Goal: Check status: Check status

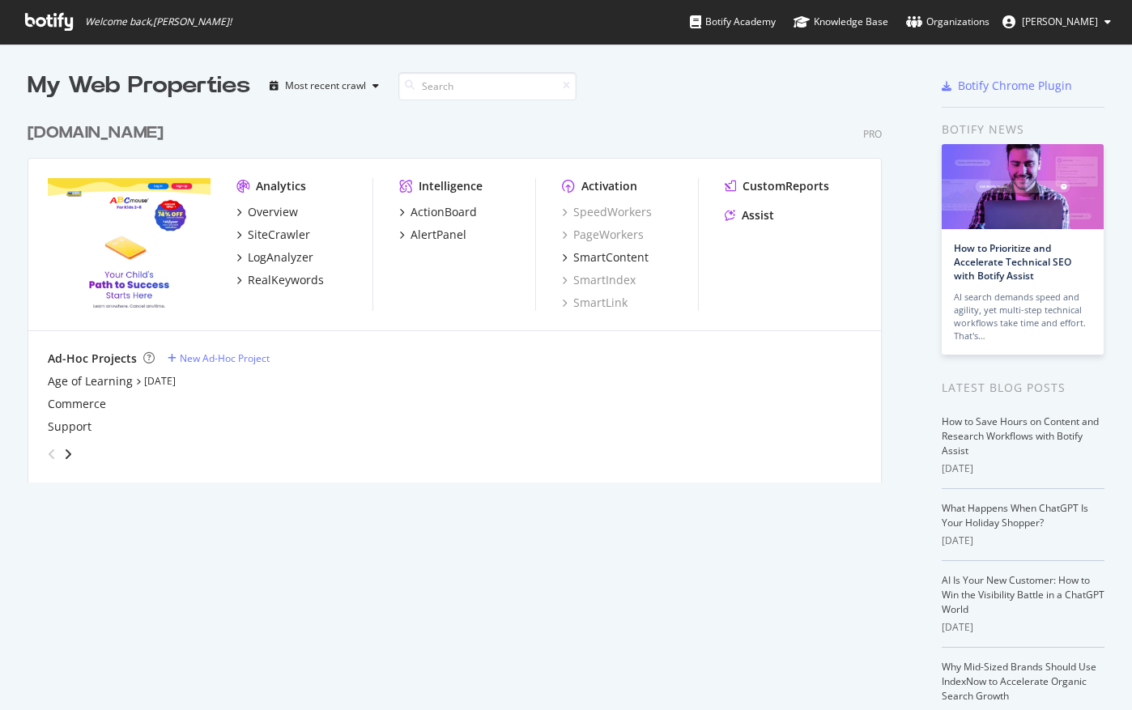
scroll to position [698, 1108]
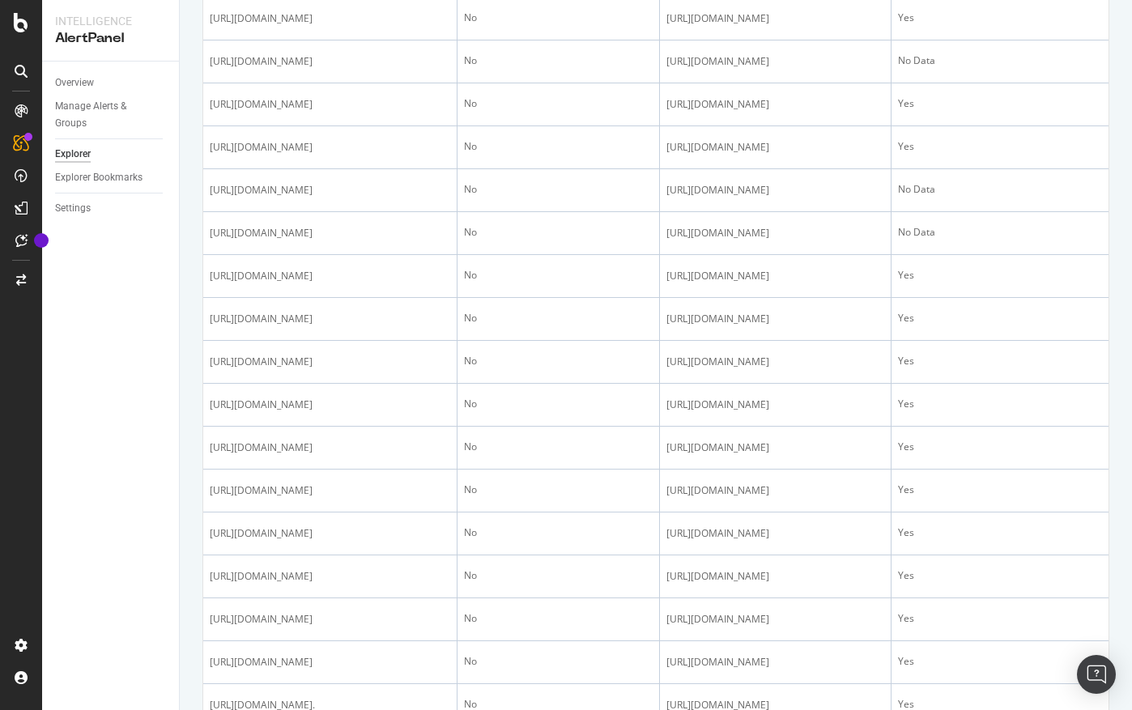
scroll to position [852, 0]
